Goal: Communication & Community: Ask a question

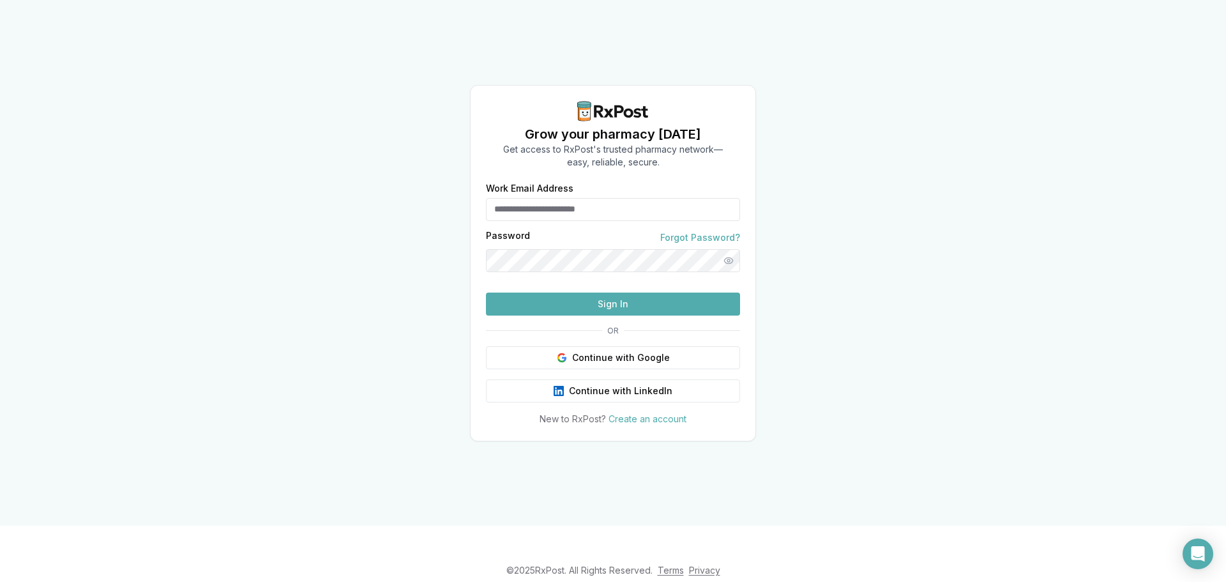
type input "**********"
click at [575, 315] on button "Sign In" at bounding box center [613, 303] width 254 height 23
click at [577, 315] on button "Sign In" at bounding box center [613, 303] width 254 height 23
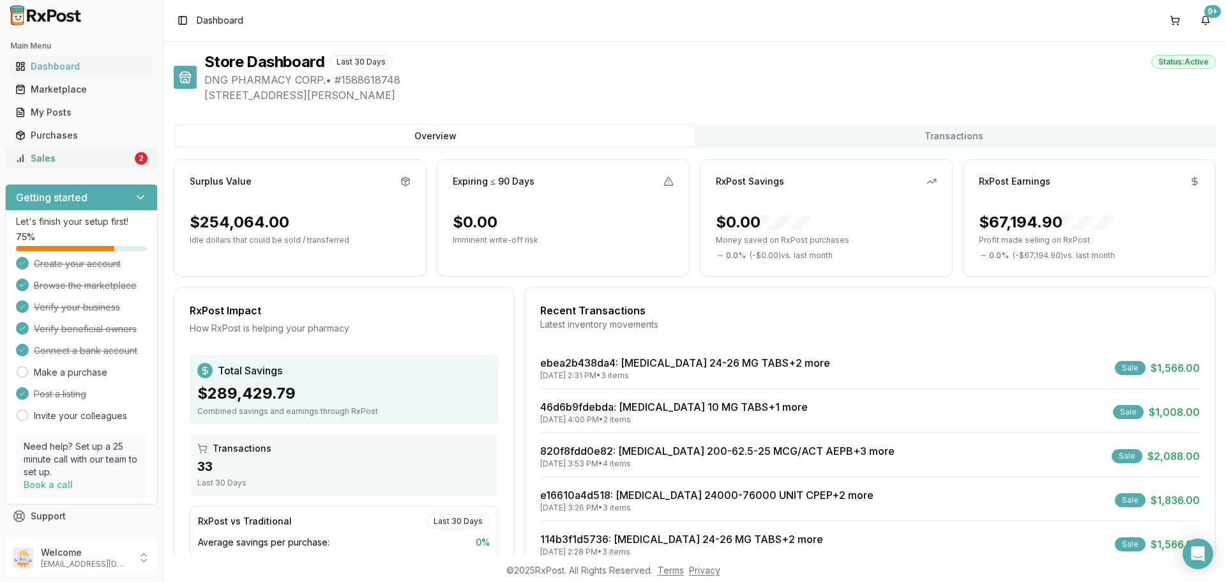
click at [103, 160] on div "Sales" at bounding box center [73, 158] width 117 height 13
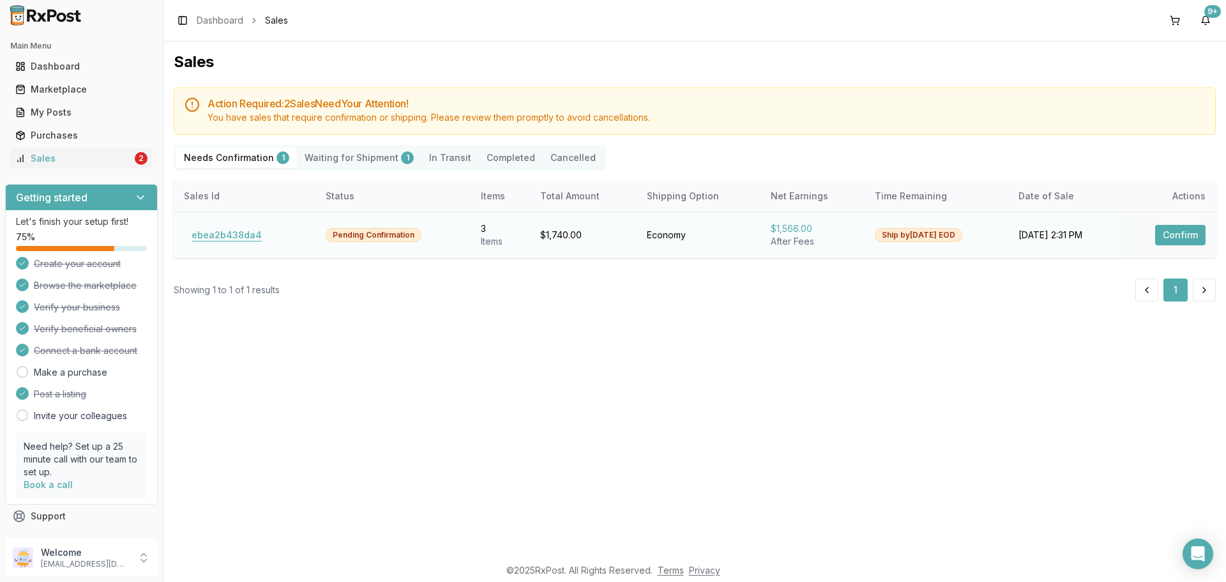
click at [250, 232] on button "ebea2b438da4" at bounding box center [227, 235] width 86 height 20
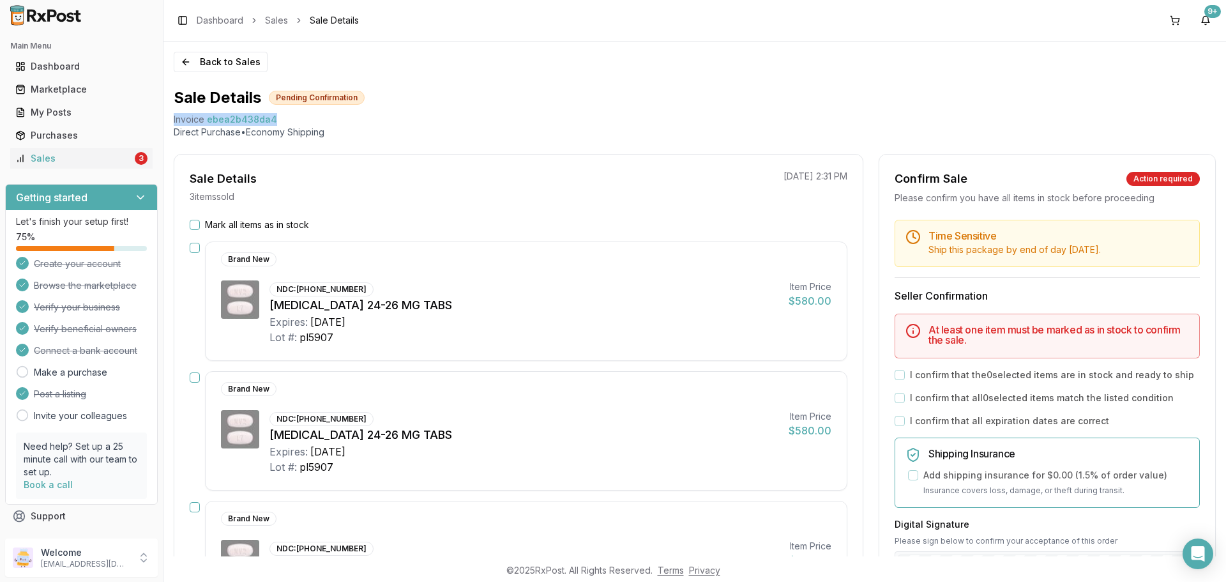
drag, startPoint x: 172, startPoint y: 118, endPoint x: 280, endPoint y: 114, distance: 107.4
click at [280, 114] on div "Back to Sales Sale Details Pending Confirmation Invoice ebea2b438da4 Direct Pur…" at bounding box center [694, 299] width 1063 height 515
copy div "Invoice ebea2b438da4"
click at [1196, 552] on icon "Open Intercom Messenger" at bounding box center [1197, 553] width 15 height 17
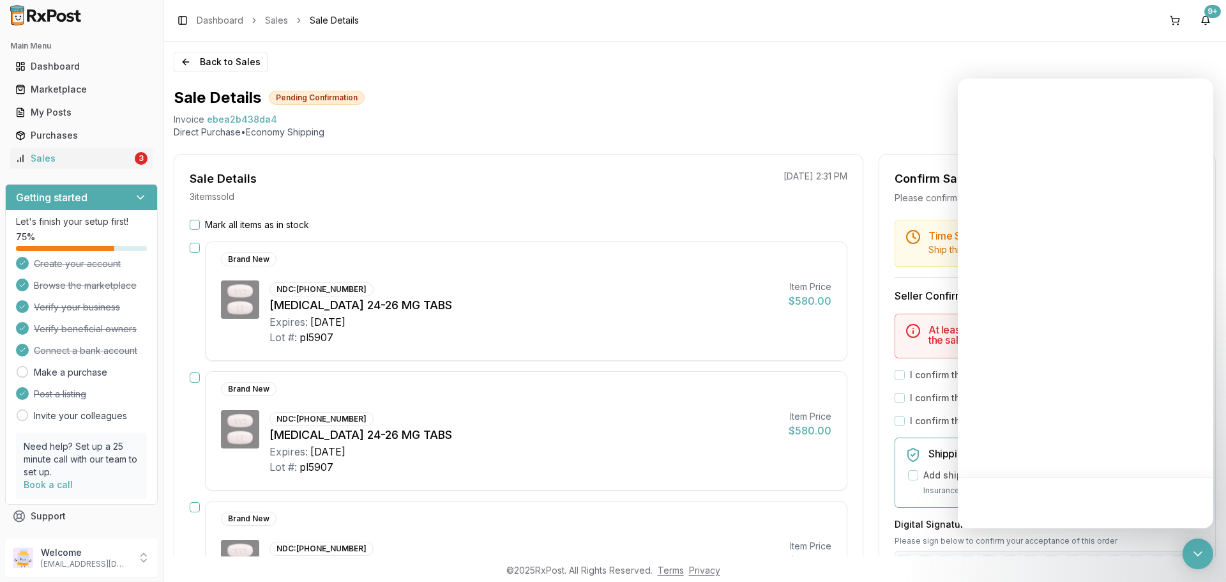
click at [792, 88] on div "Sale Details Pending Confirmation" at bounding box center [695, 97] width 1042 height 20
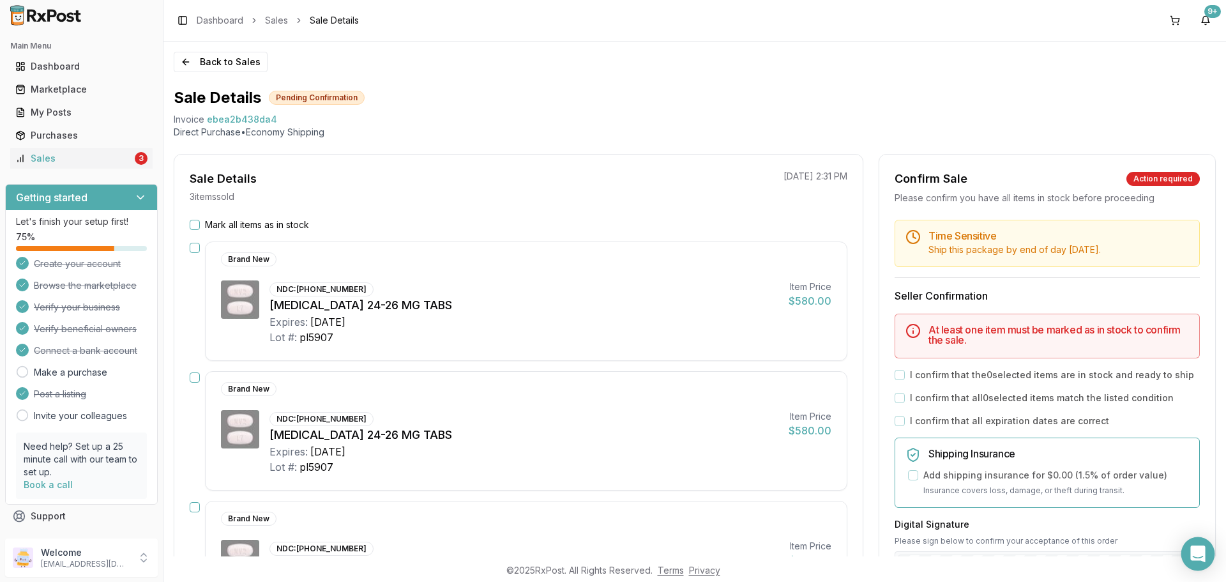
click at [1194, 558] on icon "Open Intercom Messenger" at bounding box center [1197, 553] width 15 height 17
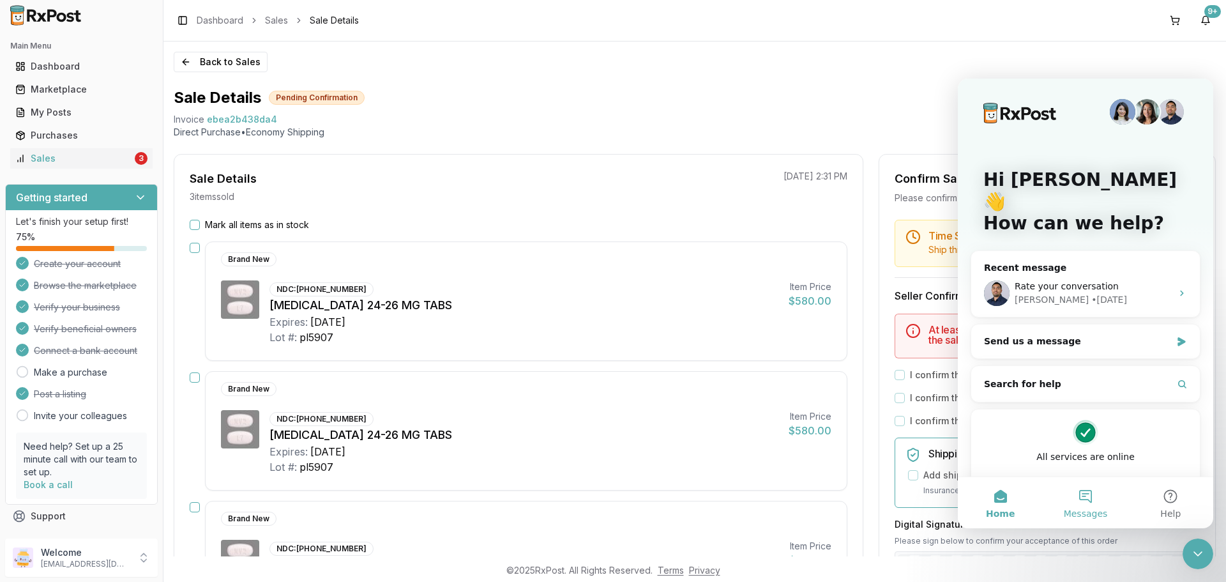
click at [1077, 509] on span "Messages" at bounding box center [1086, 513] width 44 height 9
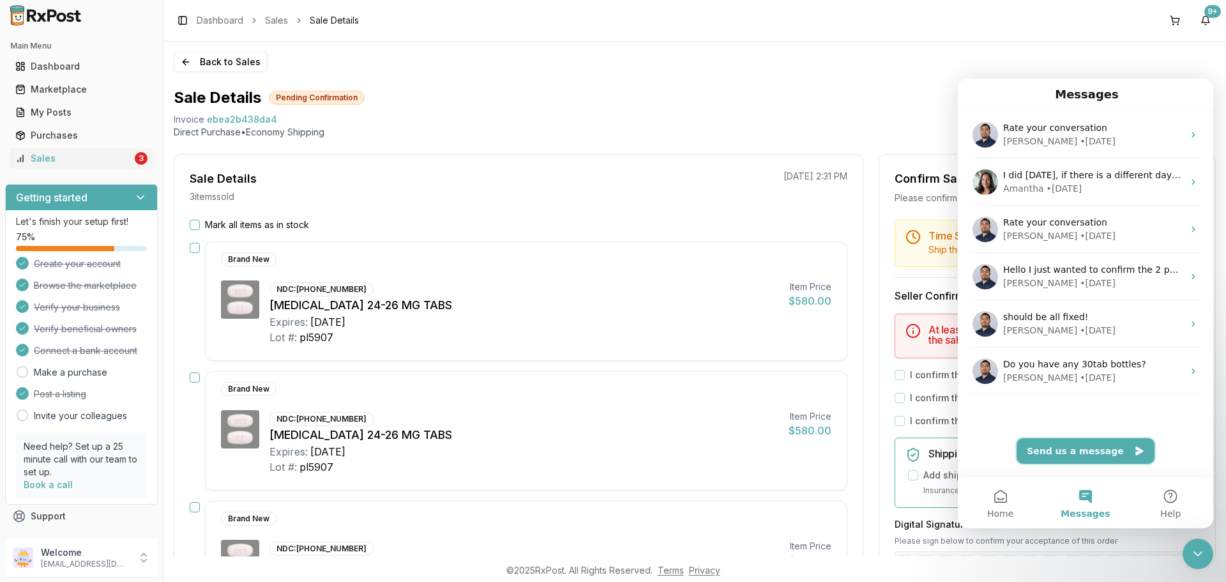
click at [1092, 450] on button "Send us a message" at bounding box center [1086, 451] width 138 height 26
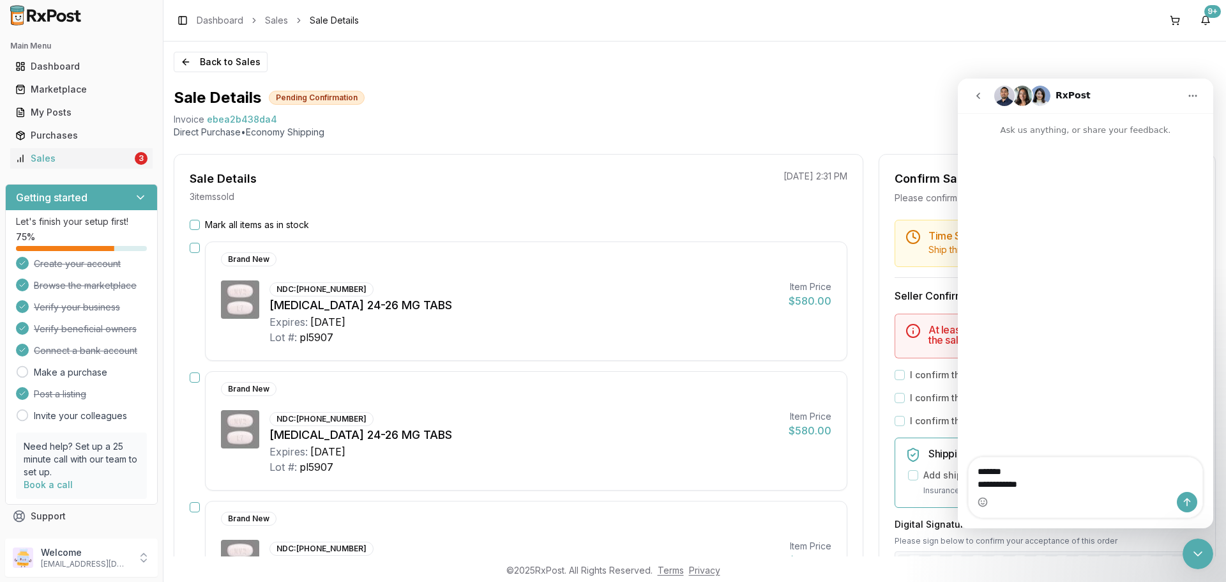
type textarea "**********"
click at [1192, 505] on icon "Send a message…" at bounding box center [1187, 502] width 10 height 10
click at [1094, 492] on div "Intercom messenger" at bounding box center [1086, 502] width 234 height 20
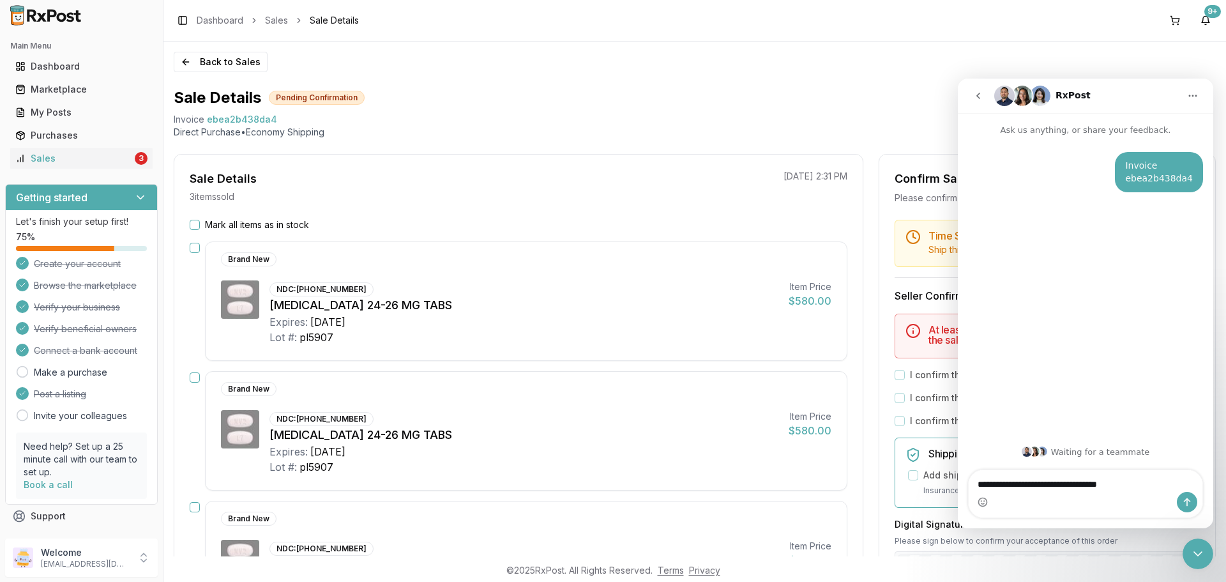
type textarea "**********"
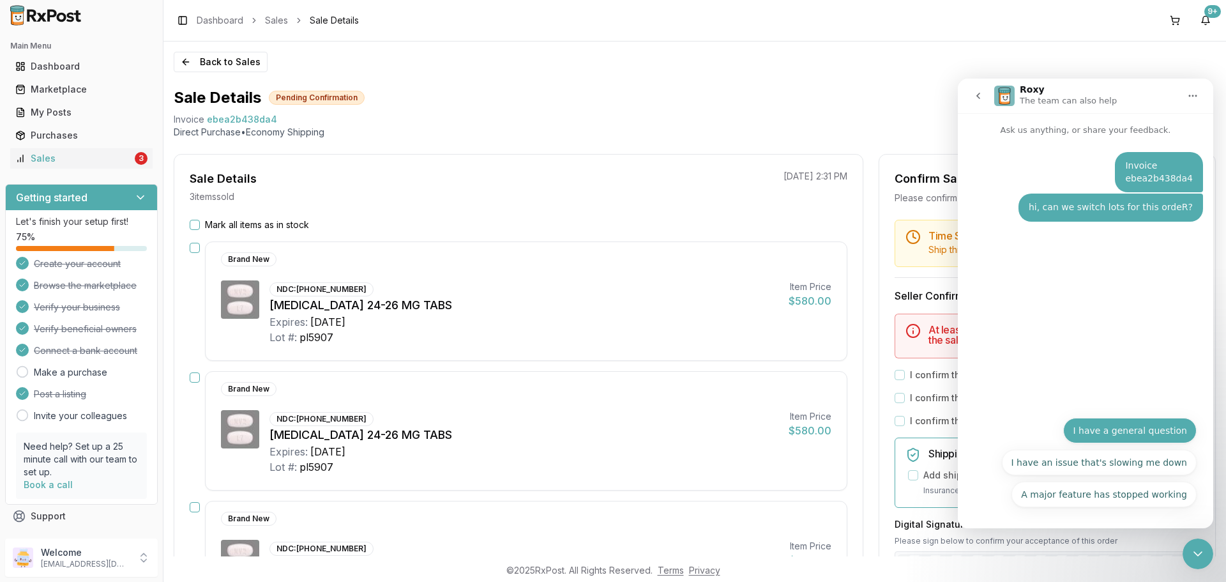
click at [1146, 422] on button "I have a general question" at bounding box center [1129, 431] width 133 height 26
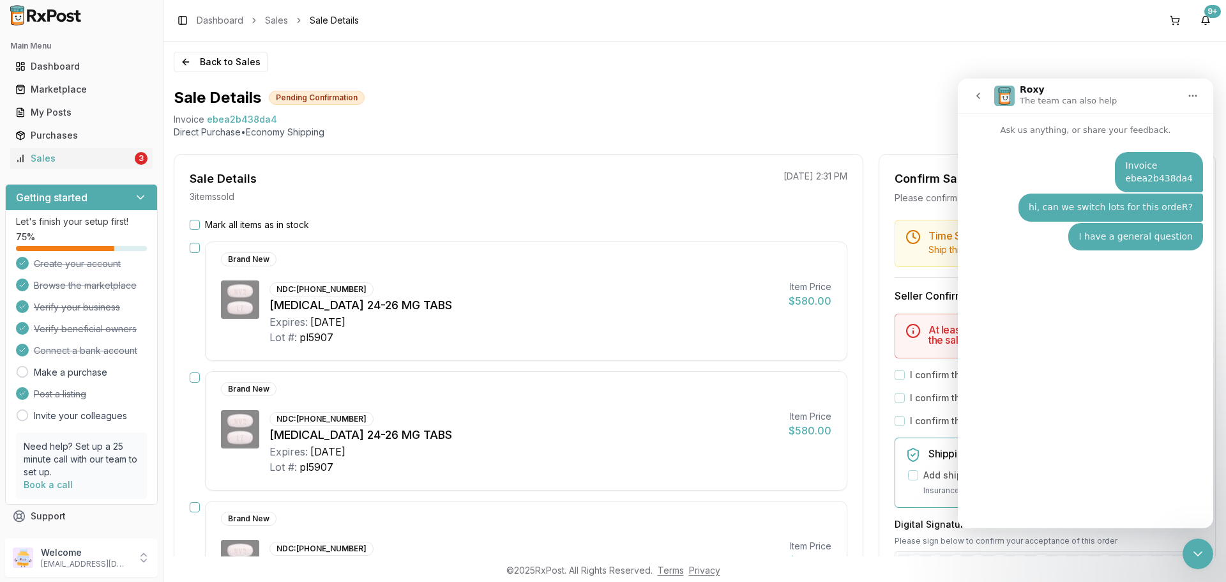
click at [980, 99] on icon "go back" at bounding box center [978, 96] width 10 height 10
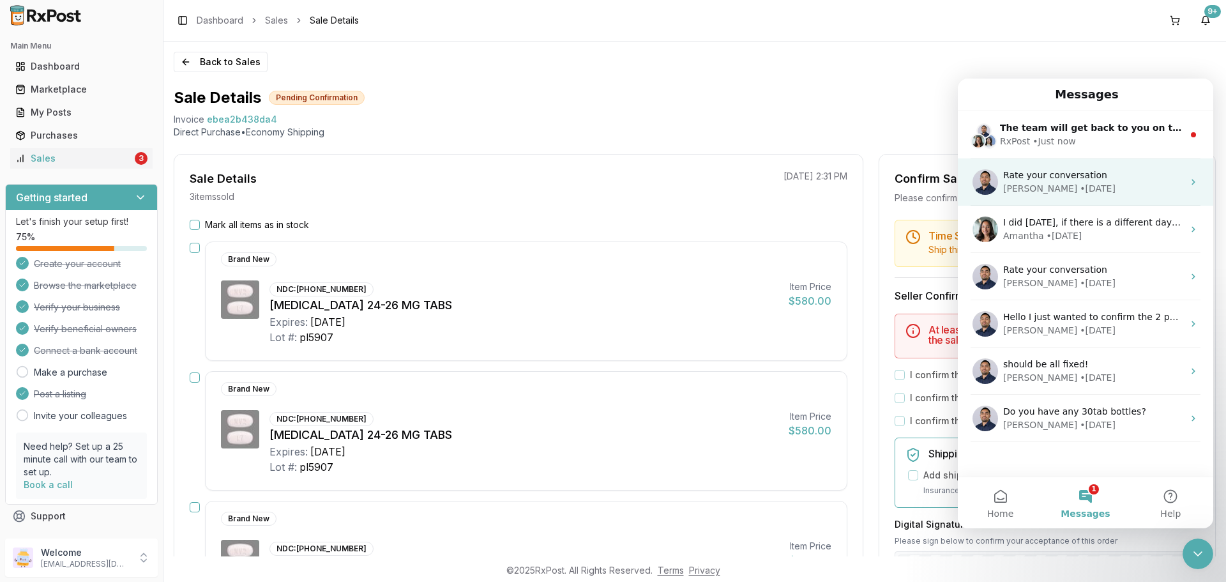
click at [1078, 188] on div "[PERSON_NAME] • [DATE]" at bounding box center [1093, 188] width 180 height 13
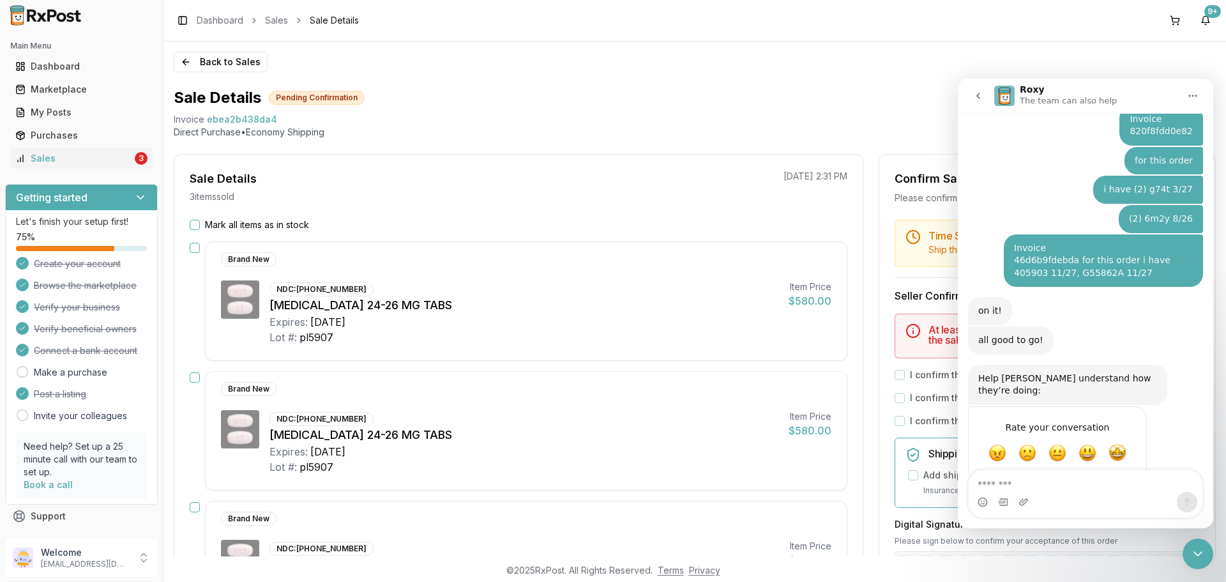
scroll to position [624, 0]
click at [1050, 487] on textarea "Message…" at bounding box center [1086, 481] width 234 height 22
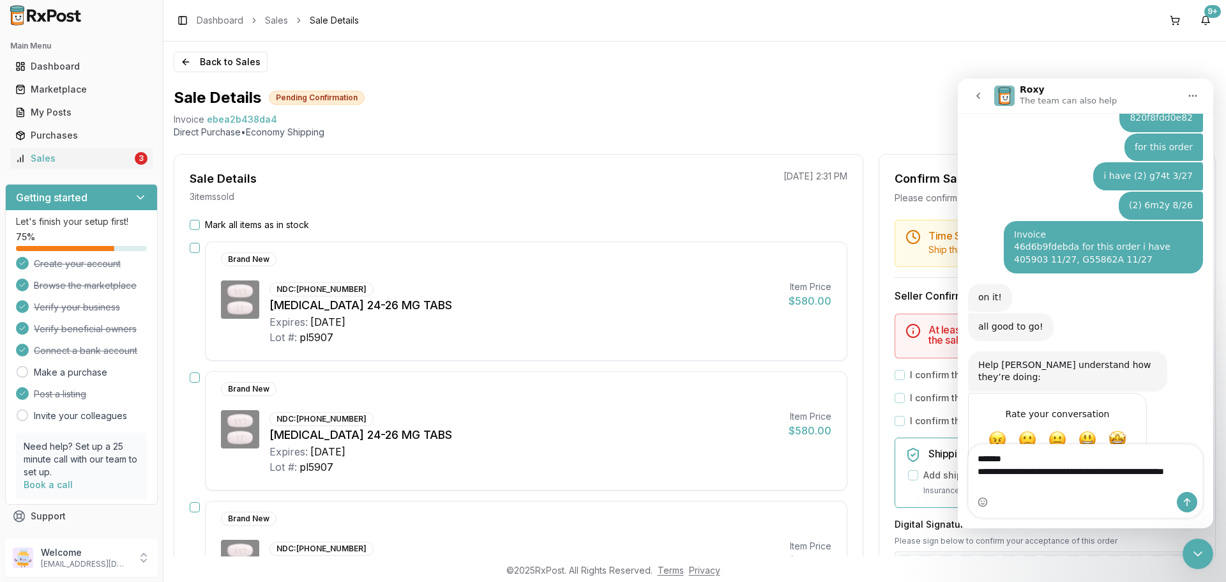
scroll to position [649, 0]
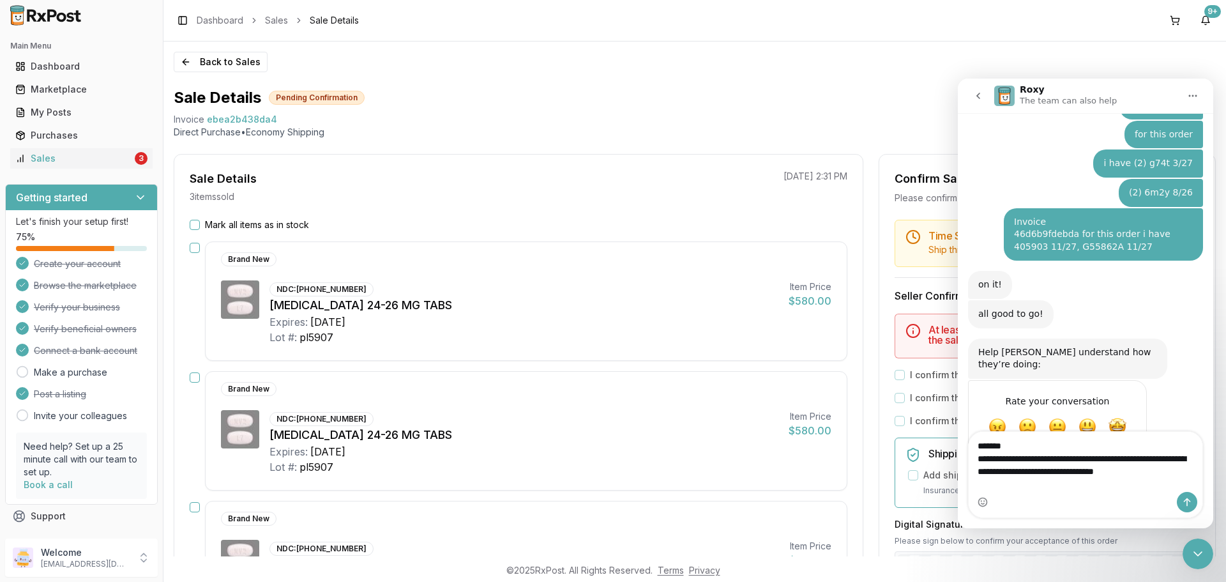
type textarea "**********"
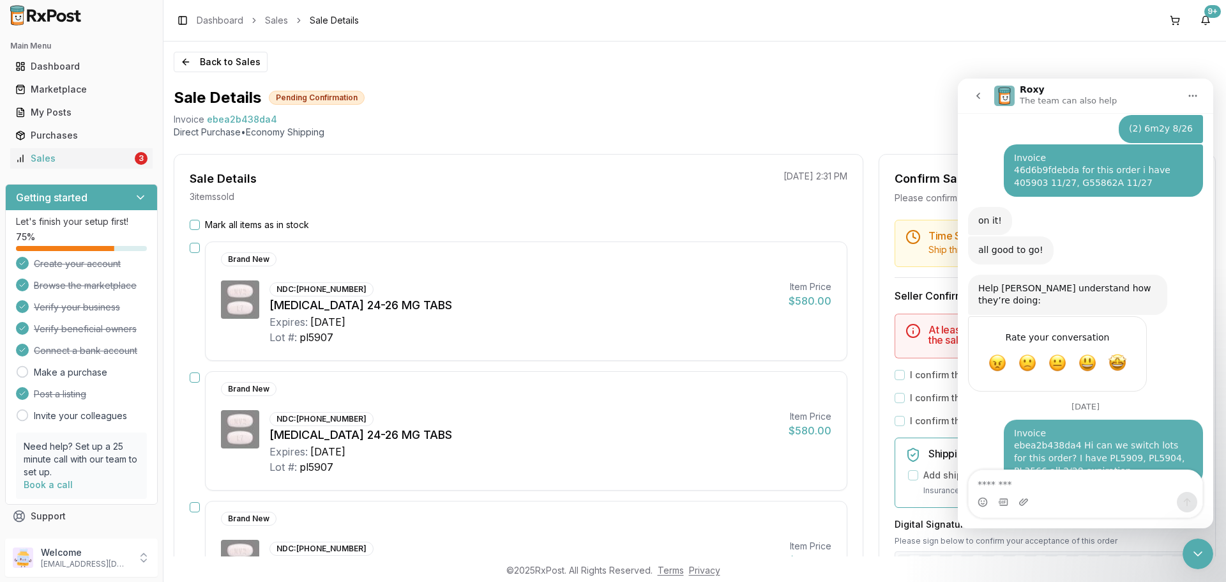
scroll to position [717, 0]
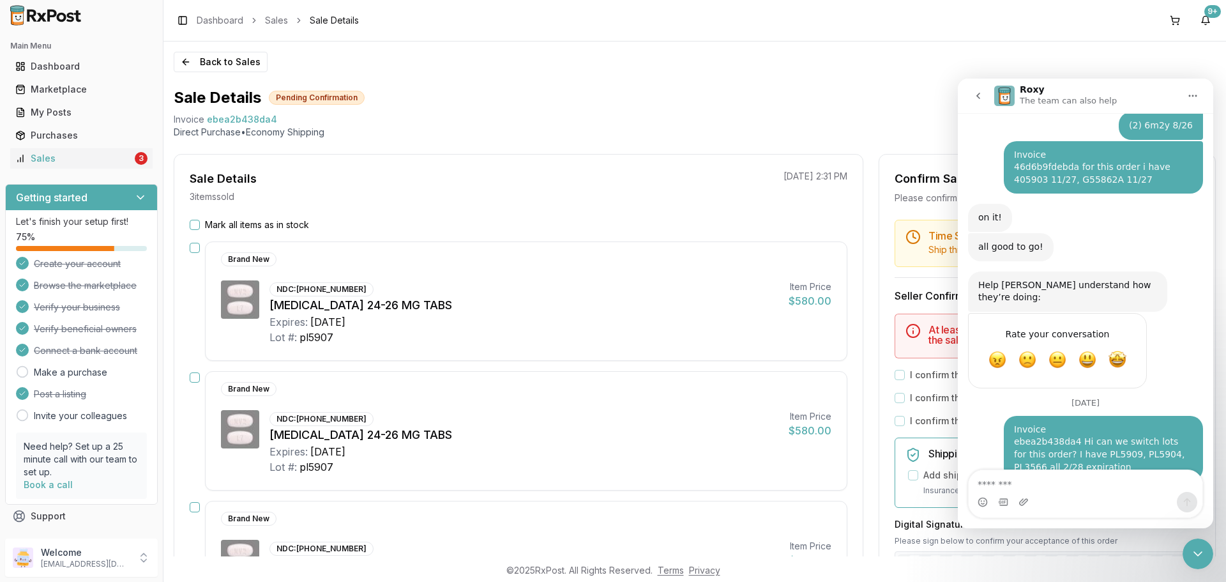
click at [883, 95] on div "Sale Details Pending Confirmation" at bounding box center [695, 97] width 1042 height 20
click at [206, 56] on button "Back to Sales" at bounding box center [221, 62] width 94 height 20
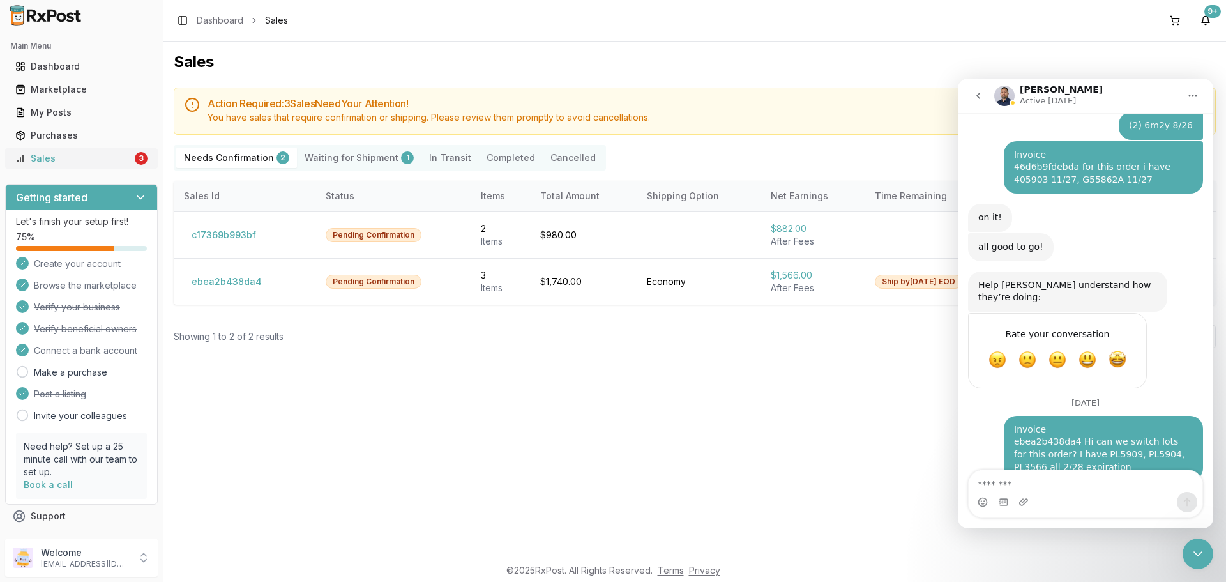
click at [102, 157] on div "Sales" at bounding box center [73, 158] width 117 height 13
click at [245, 234] on button "c17369b993bf" at bounding box center [224, 235] width 80 height 20
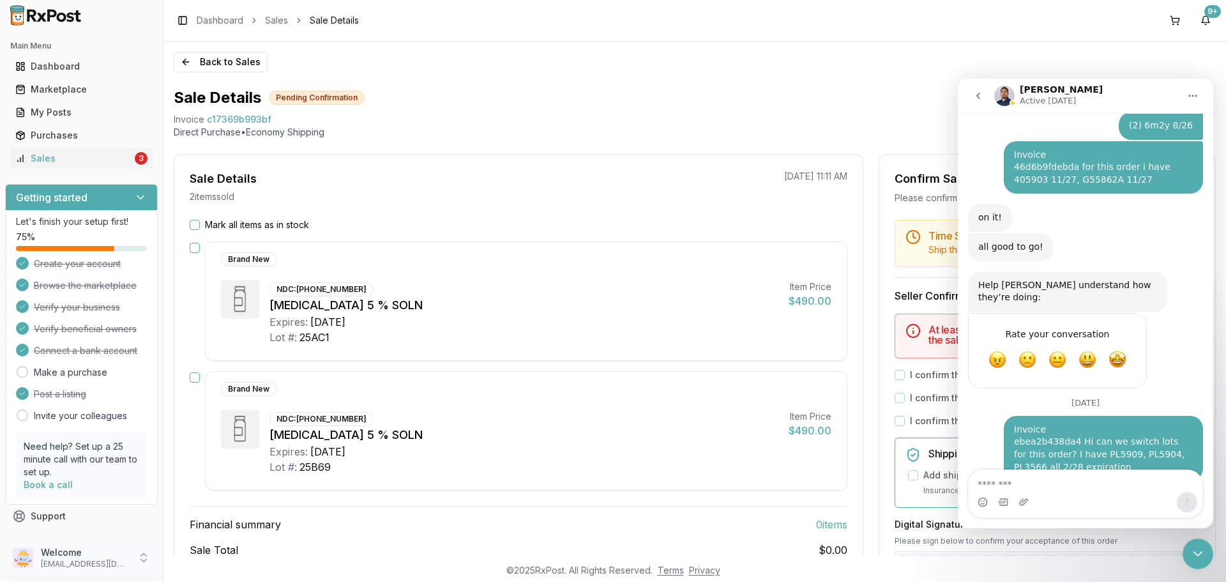
click at [122, 545] on div "Welcome [EMAIL_ADDRESS][DOMAIN_NAME]" at bounding box center [81, 557] width 153 height 38
click at [198, 565] on span "Sign Out" at bounding box center [231, 560] width 121 height 13
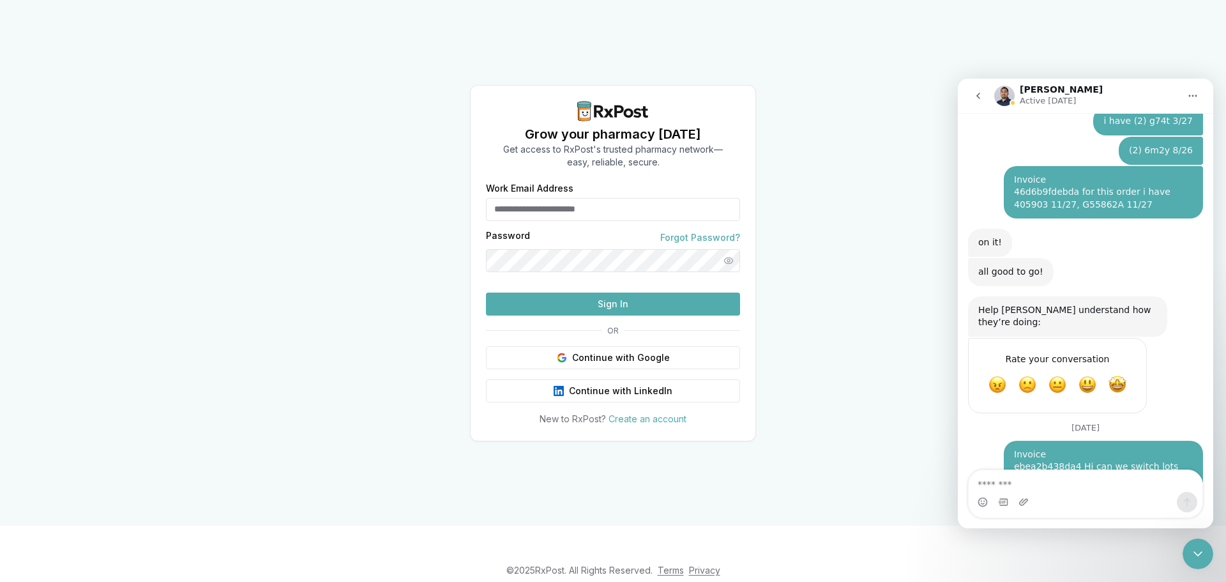
type input "**********"
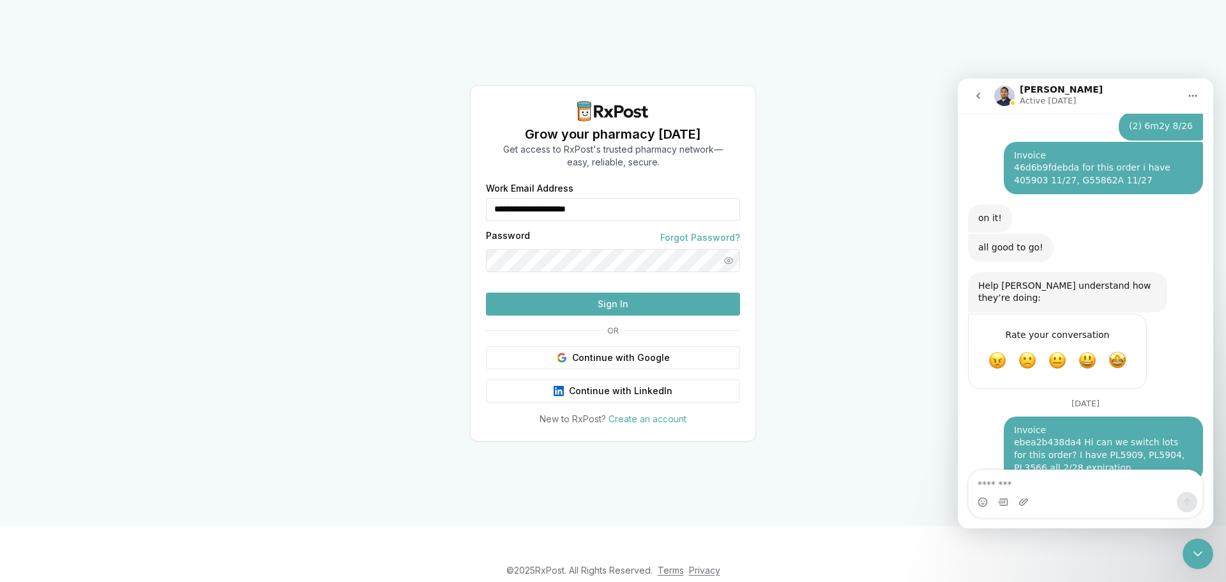
click at [868, 219] on div "**********" at bounding box center [613, 263] width 1226 height 526
